Goal: Task Accomplishment & Management: Complete application form

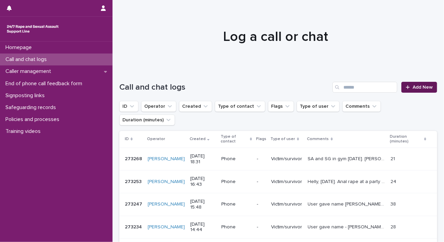
click at [418, 89] on span "Add New" at bounding box center [423, 87] width 20 height 5
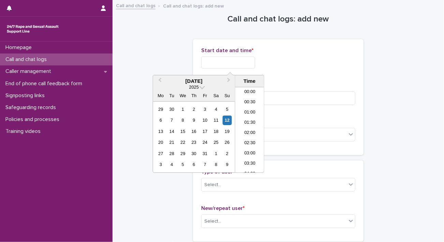
scroll to position [351, 0]
click at [247, 62] on input "text" at bounding box center [228, 63] width 54 height 12
click at [246, 133] on li "19:00" at bounding box center [249, 130] width 29 height 10
click at [249, 59] on input "**********" at bounding box center [228, 63] width 54 height 12
type input "**********"
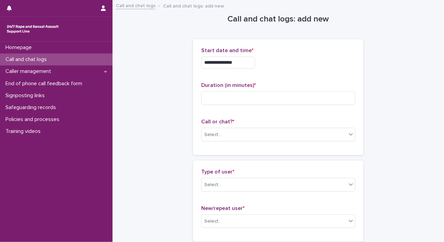
click at [321, 73] on div "**********" at bounding box center [278, 60] width 154 height 27
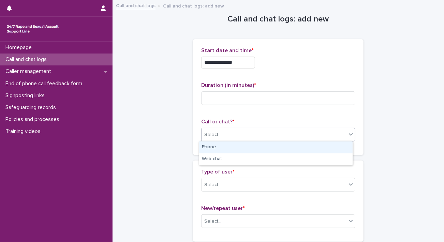
click at [240, 134] on div "Select..." at bounding box center [274, 134] width 145 height 11
click at [227, 145] on div "Phone" at bounding box center [276, 148] width 154 height 12
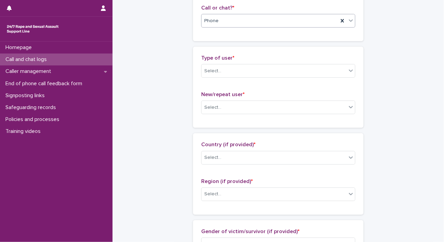
scroll to position [115, 0]
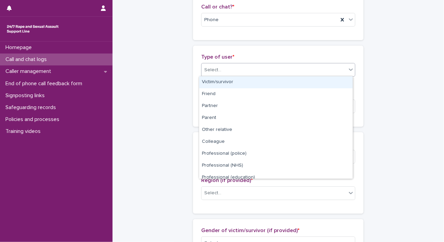
click at [268, 69] on div "Select..." at bounding box center [274, 69] width 145 height 11
click at [272, 80] on div "Victim/survivor" at bounding box center [276, 82] width 154 height 12
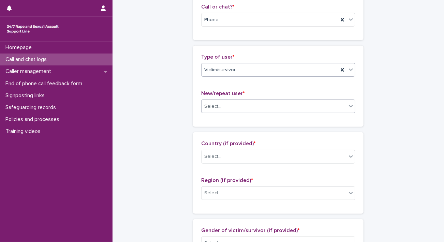
click at [233, 106] on div "Select..." at bounding box center [274, 106] width 145 height 11
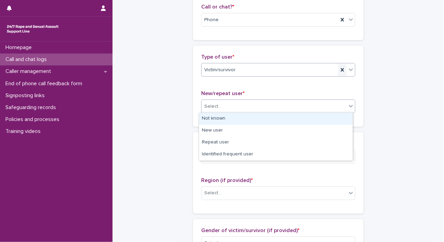
click at [339, 70] on icon at bounding box center [342, 70] width 7 height 7
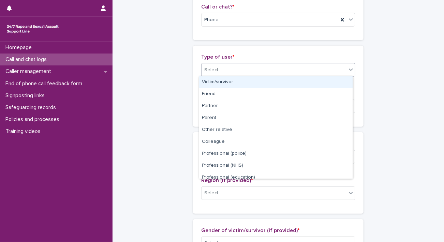
click at [338, 70] on div "Select..." at bounding box center [274, 69] width 145 height 11
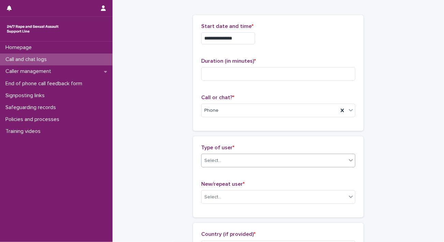
scroll to position [23, 0]
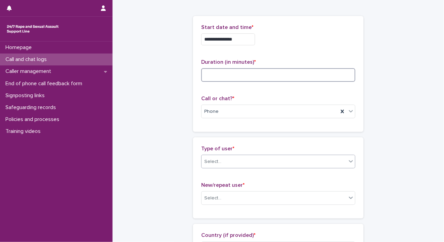
click at [327, 74] on input at bounding box center [278, 75] width 154 height 14
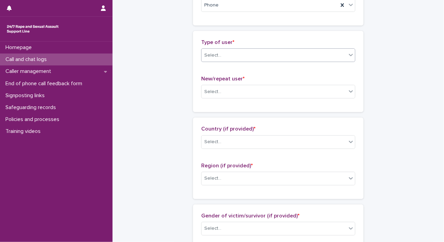
scroll to position [132, 0]
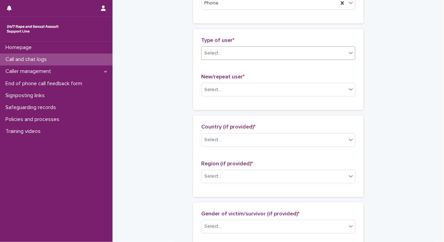
type input "*"
click at [313, 45] on div "Type of user * Select..." at bounding box center [278, 51] width 154 height 28
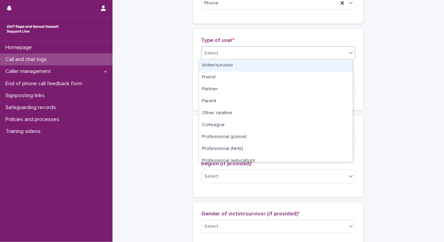
click at [314, 46] on div "Select..." at bounding box center [278, 53] width 154 height 14
click at [390, 61] on div "**********" at bounding box center [278, 238] width 318 height 738
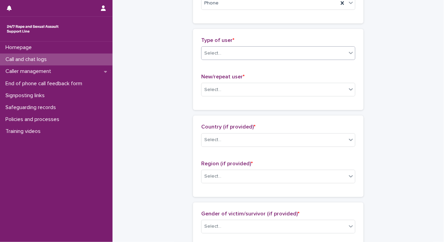
click at [323, 48] on div "Select..." at bounding box center [274, 53] width 145 height 11
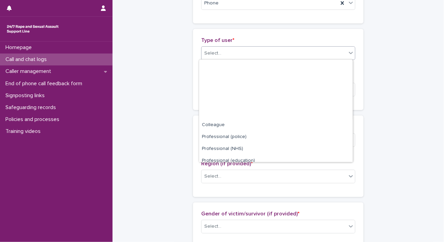
scroll to position [76, 0]
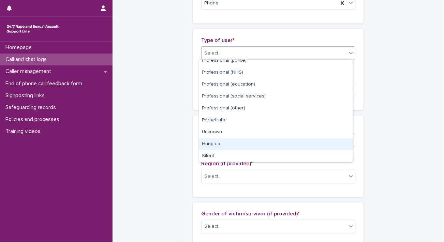
click at [257, 145] on div "Hung up" at bounding box center [276, 145] width 154 height 12
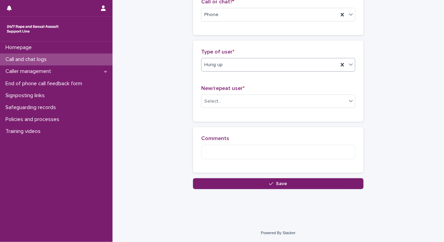
scroll to position [120, 0]
click at [229, 101] on div "Select..." at bounding box center [274, 101] width 145 height 11
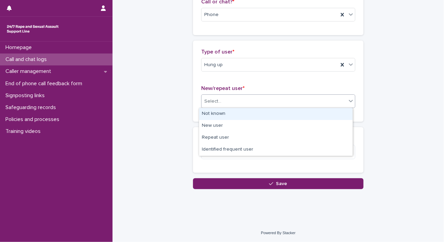
click at [229, 113] on div "Not known" at bounding box center [276, 114] width 154 height 12
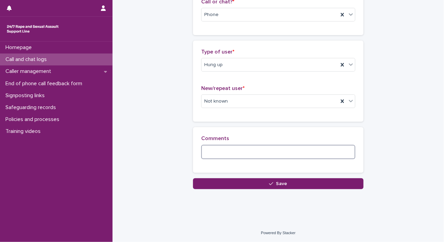
click at [218, 152] on textarea at bounding box center [278, 152] width 154 height 15
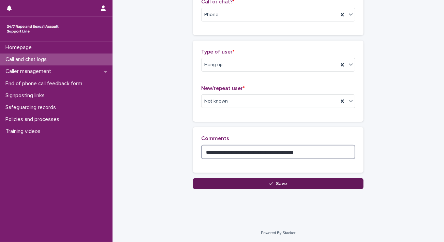
type textarea "**********"
click at [346, 184] on button "Save" at bounding box center [278, 183] width 171 height 11
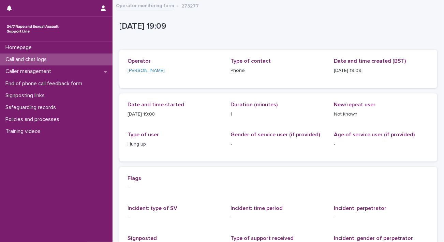
click at [98, 58] on div "Call and chat logs" at bounding box center [56, 60] width 113 height 12
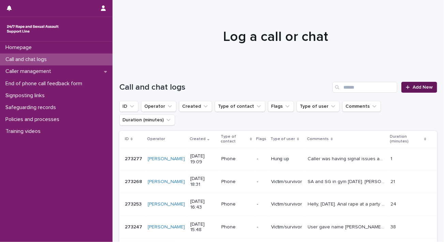
click at [406, 89] on icon at bounding box center [408, 87] width 4 height 5
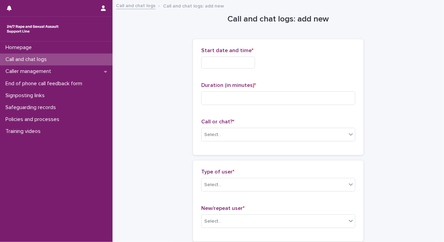
click at [206, 60] on input "text" at bounding box center [228, 63] width 54 height 12
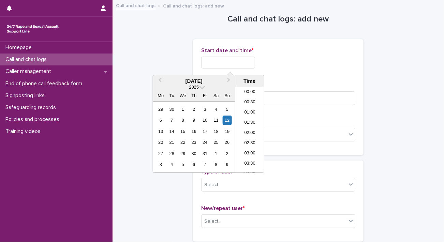
scroll to position [362, 0]
click at [242, 131] on li "19:30" at bounding box center [249, 130] width 29 height 10
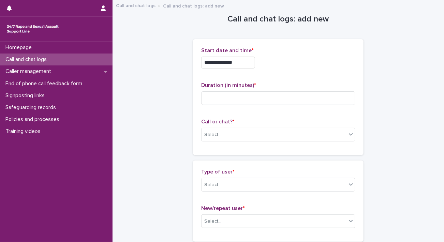
click at [254, 58] on input "**********" at bounding box center [228, 63] width 54 height 12
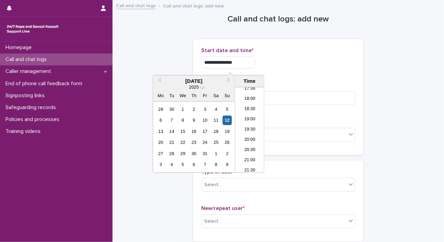
type input "**********"
click at [301, 72] on div "**********" at bounding box center [278, 60] width 154 height 27
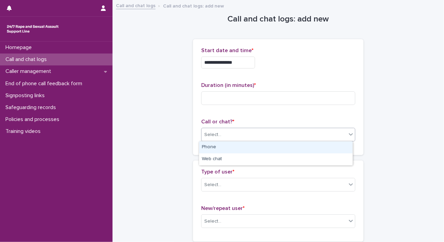
drag, startPoint x: 252, startPoint y: 138, endPoint x: 235, endPoint y: 148, distance: 20.3
click at [235, 148] on body "**********" at bounding box center [222, 121] width 444 height 242
click at [235, 148] on div "Phone" at bounding box center [276, 148] width 154 height 12
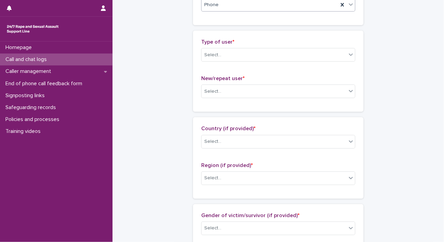
scroll to position [131, 0]
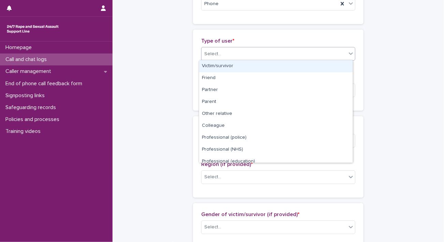
click at [306, 53] on div "Select..." at bounding box center [274, 53] width 145 height 11
click at [284, 66] on div "Victim/survivor" at bounding box center [276, 66] width 154 height 12
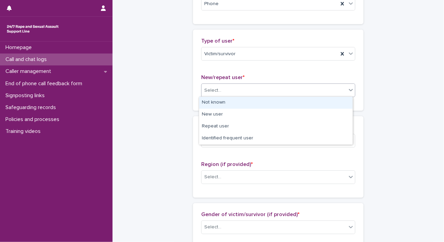
click at [245, 89] on div "Select..." at bounding box center [274, 90] width 145 height 11
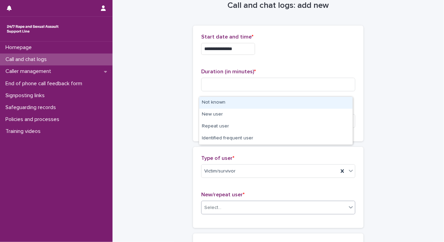
scroll to position [0, 0]
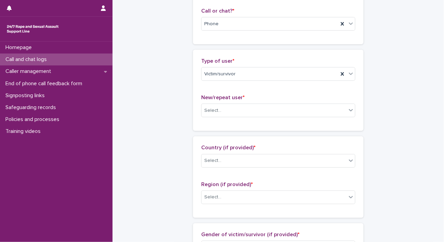
scroll to position [126, 0]
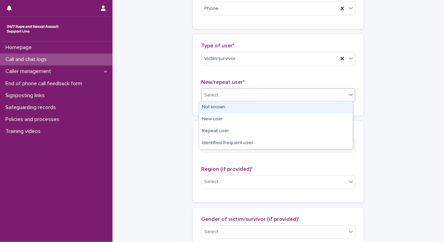
click at [286, 97] on div "Select..." at bounding box center [274, 95] width 145 height 11
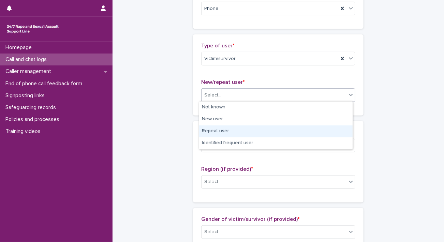
click at [248, 126] on div "Repeat user" at bounding box center [276, 132] width 154 height 12
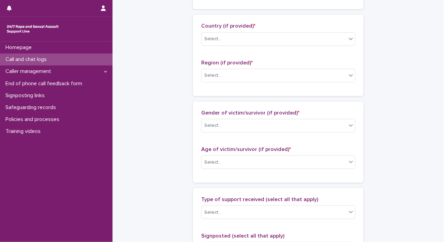
scroll to position [233, 0]
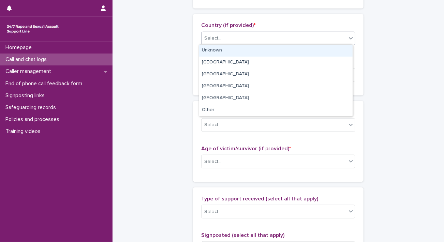
click at [309, 39] on div "Select..." at bounding box center [274, 38] width 145 height 11
click at [258, 50] on div "Unknown" at bounding box center [276, 51] width 154 height 12
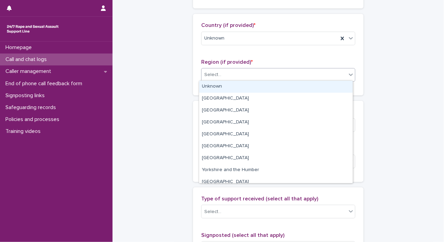
drag, startPoint x: 237, startPoint y: 69, endPoint x: 219, endPoint y: 84, distance: 24.0
click at [219, 84] on body "**********" at bounding box center [222, 121] width 444 height 242
click at [219, 84] on div "Unknown" at bounding box center [276, 87] width 154 height 12
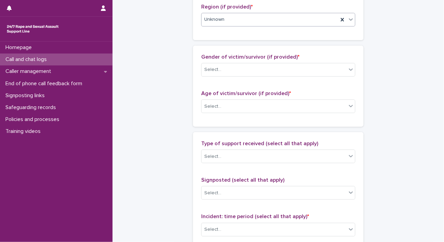
scroll to position [300, 0]
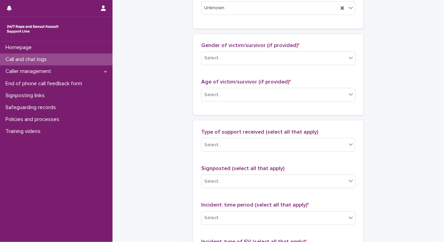
click at [247, 64] on div "Gender of victim/survivor (if provided) * Select..." at bounding box center [278, 56] width 154 height 28
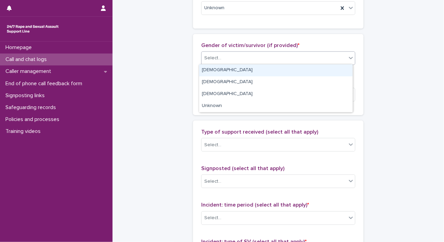
click at [239, 63] on div "Select..." at bounding box center [274, 58] width 145 height 11
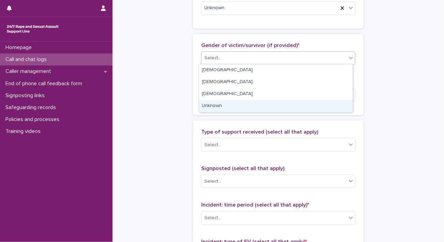
click at [220, 103] on div "Unknown" at bounding box center [276, 106] width 154 height 12
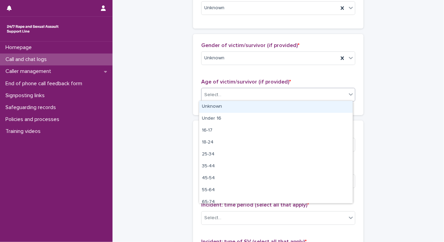
click at [222, 100] on body "**********" at bounding box center [222, 121] width 444 height 242
click at [211, 108] on div "Unknown" at bounding box center [276, 107] width 154 height 12
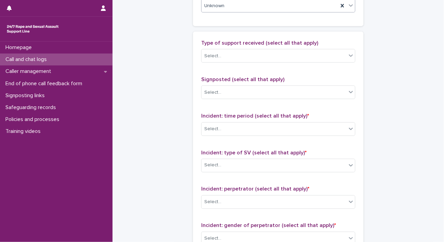
scroll to position [390, 0]
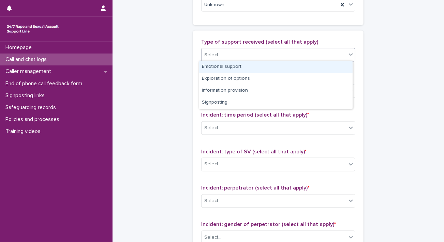
click at [232, 49] on div "Select..." at bounding box center [274, 54] width 145 height 11
click at [247, 66] on div "Emotional support" at bounding box center [276, 67] width 154 height 12
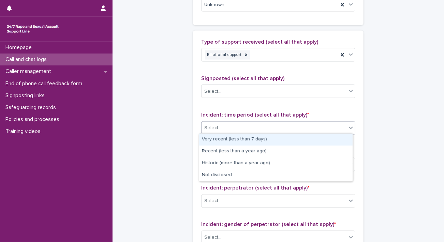
click at [257, 125] on div "Select..." at bounding box center [274, 127] width 145 height 11
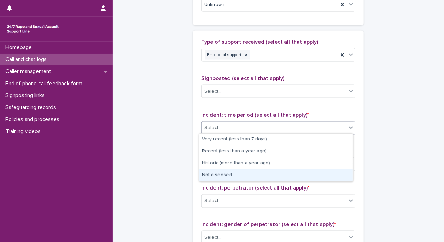
click at [230, 170] on div "Not disclosed" at bounding box center [276, 176] width 154 height 12
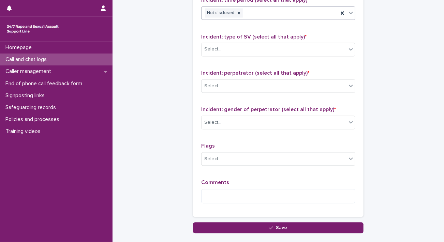
scroll to position [507, 0]
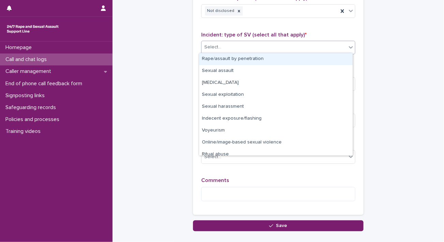
click at [348, 45] on icon at bounding box center [351, 47] width 7 height 7
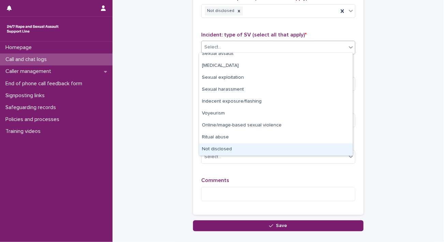
click at [242, 147] on div "Not disclosed" at bounding box center [276, 150] width 154 height 12
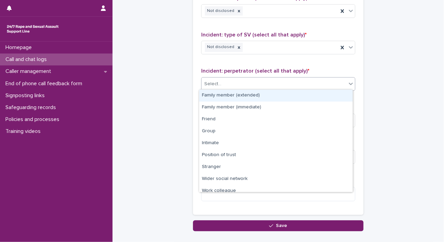
click at [270, 86] on div "Select..." at bounding box center [274, 84] width 145 height 11
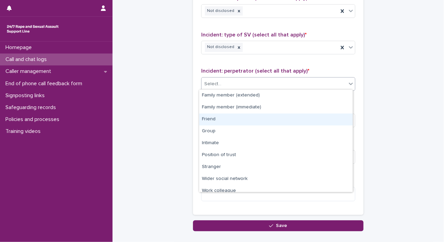
scroll to position [29, 0]
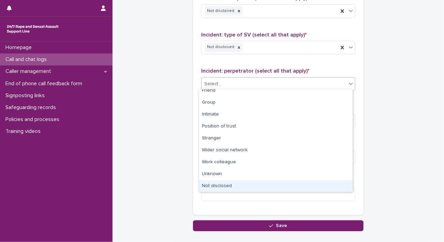
click at [255, 186] on div "Not disclosed" at bounding box center [276, 186] width 154 height 12
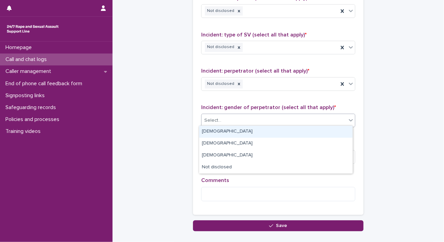
click at [300, 116] on div "Select..." at bounding box center [274, 120] width 145 height 11
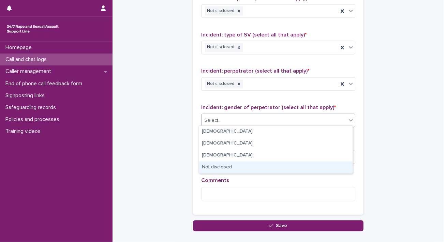
click at [301, 165] on div "Not disclosed" at bounding box center [276, 168] width 154 height 12
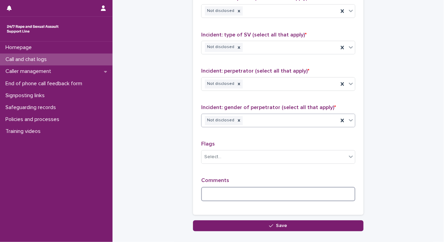
click at [251, 191] on textarea at bounding box center [278, 194] width 154 height 15
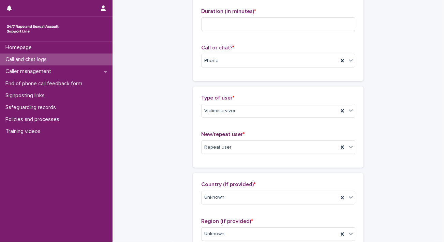
scroll to position [0, 0]
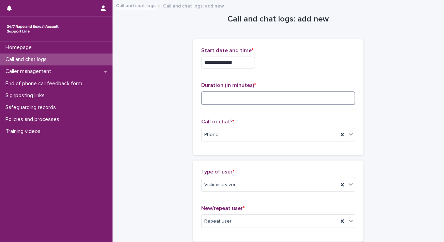
click at [240, 101] on input at bounding box center [278, 98] width 154 height 14
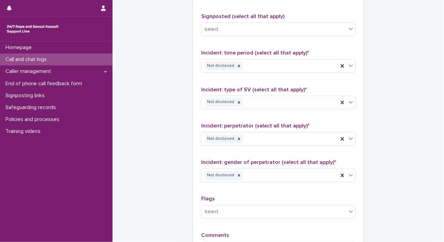
scroll to position [548, 0]
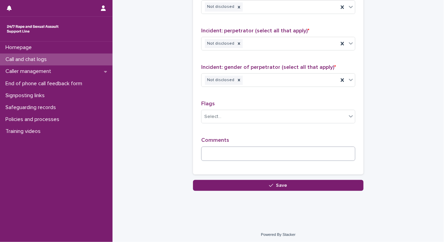
type input "**"
click at [268, 149] on textarea at bounding box center [278, 154] width 154 height 15
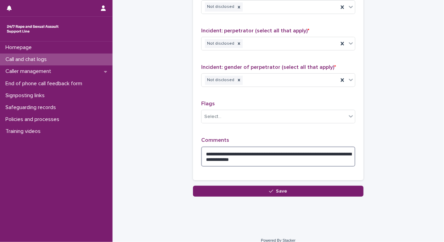
click at [291, 152] on textarea "**********" at bounding box center [278, 157] width 154 height 20
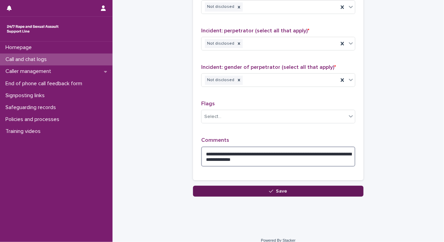
type textarea "**********"
click at [251, 190] on button "Save" at bounding box center [278, 191] width 171 height 11
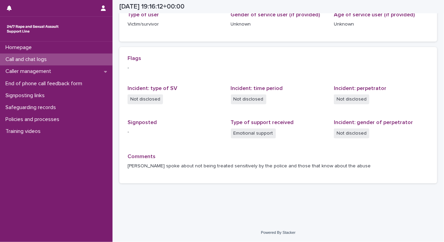
scroll to position [120, 0]
